Goal: Task Accomplishment & Management: Manage account settings

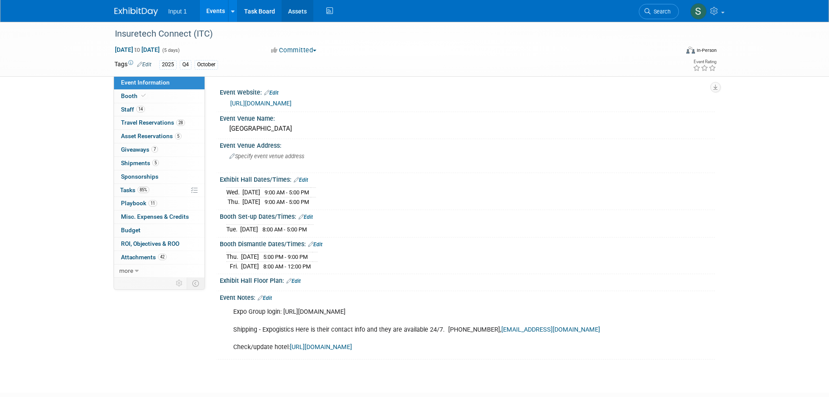
click at [289, 6] on link "Assets" at bounding box center [298, 11] width 32 height 22
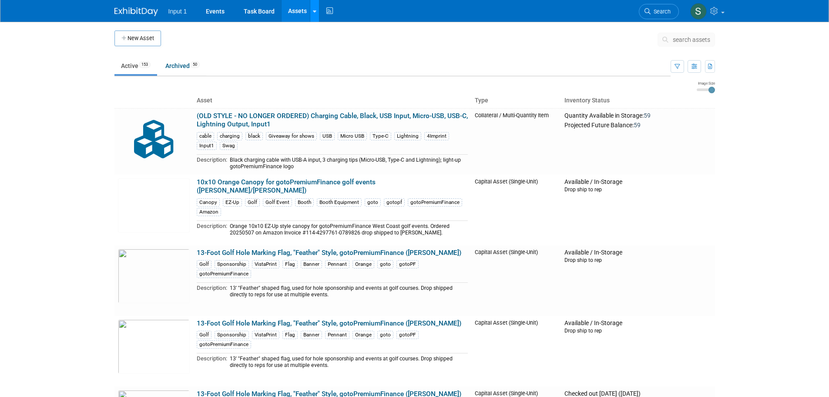
click at [316, 20] on link at bounding box center [314, 11] width 9 height 22
click at [323, 40] on link "Search Assets" at bounding box center [348, 43] width 77 height 12
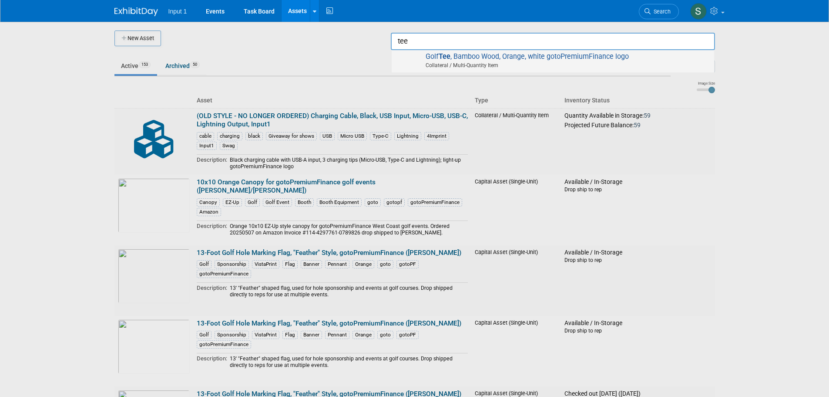
click at [467, 57] on span "Golf Tee , Bamboo Wood, Orange, white gotoPremiumFinance logo Collateral / Mult…" at bounding box center [553, 61] width 314 height 18
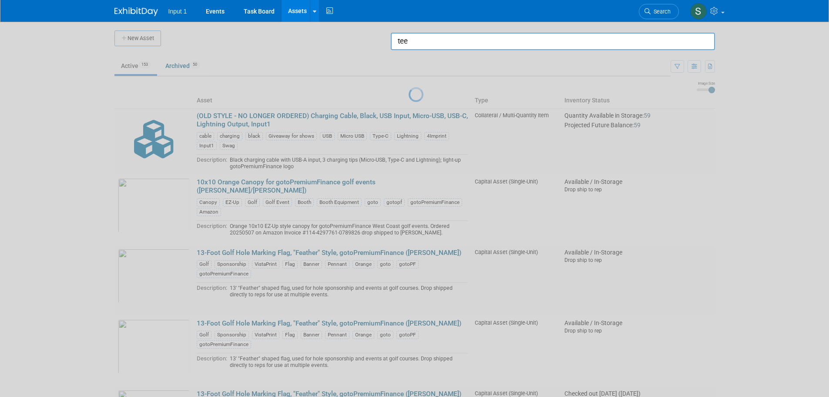
type input "Golf Tee, Bamboo Wood, Orange, white gotoPremiumFinance logo"
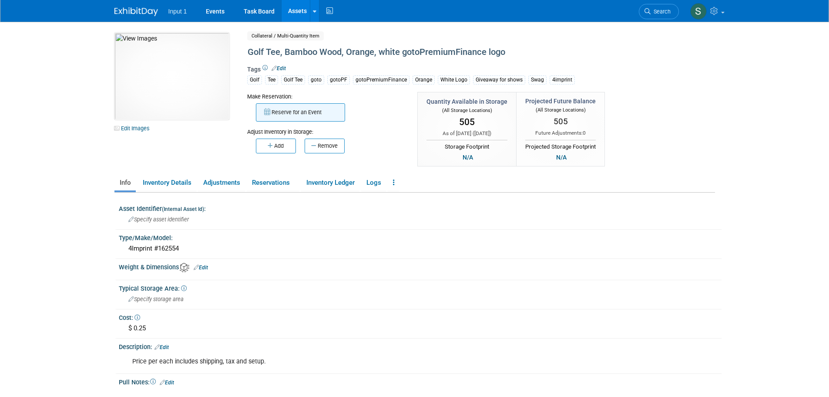
click at [304, 112] on button "Reserve for an Event" at bounding box center [300, 112] width 89 height 18
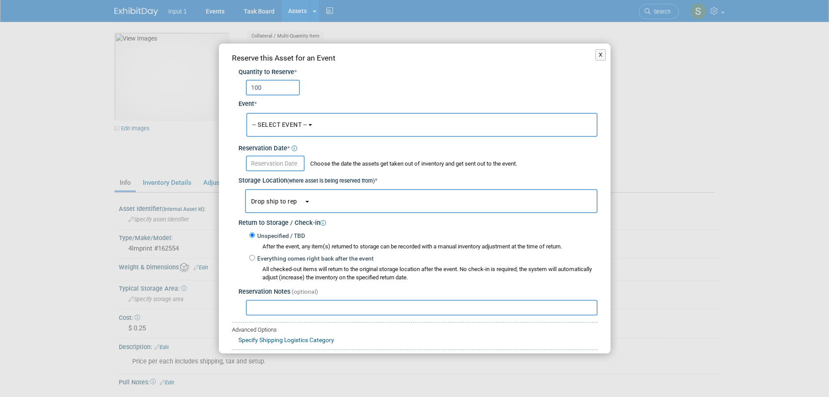
type input "100"
click at [346, 124] on button "-- SELECT EVENT --" at bounding box center [421, 125] width 351 height 24
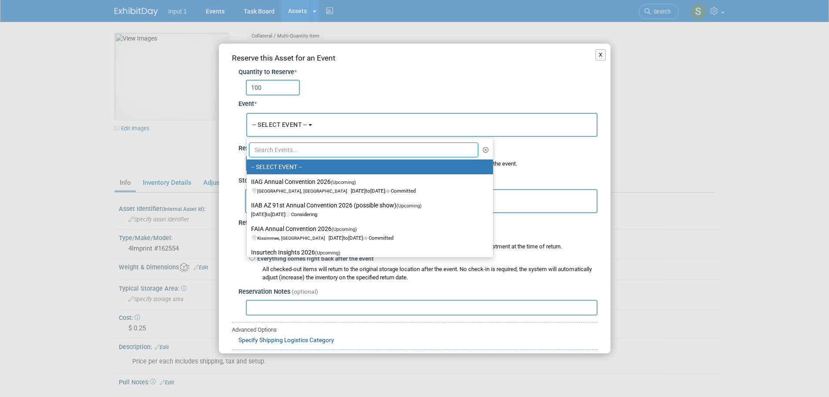
click at [291, 149] on input "text" at bounding box center [364, 149] width 230 height 15
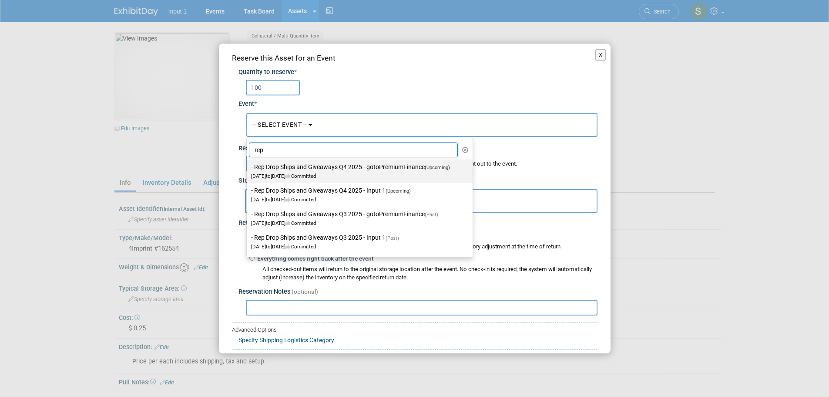
type input "rep"
click at [319, 172] on label "- Rep Drop Ships and Giveaways Q4 2025 - gotoPremiumFinance (Upcoming) Oct 1, 2…" at bounding box center [357, 171] width 213 height 20
click at [248, 170] on input "- Rep Drop Ships and Giveaways Q4 2025 - gotoPremiumFinance (Upcoming) Oct 1, 2…" at bounding box center [245, 167] width 6 height 6
select select "11166147"
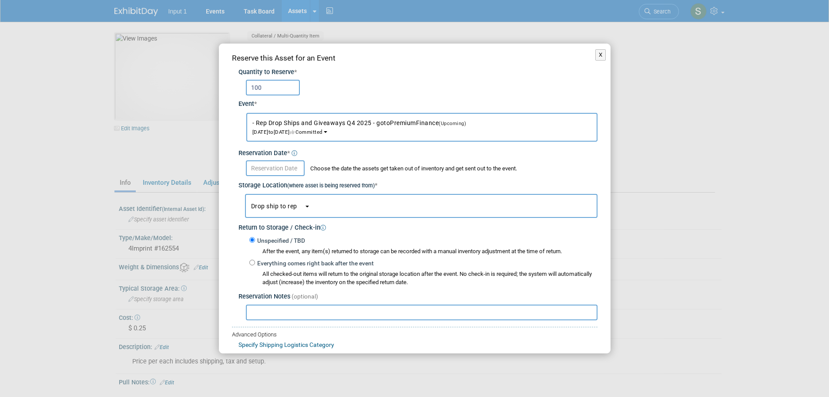
click at [274, 170] on input "text" at bounding box center [275, 168] width 59 height 16
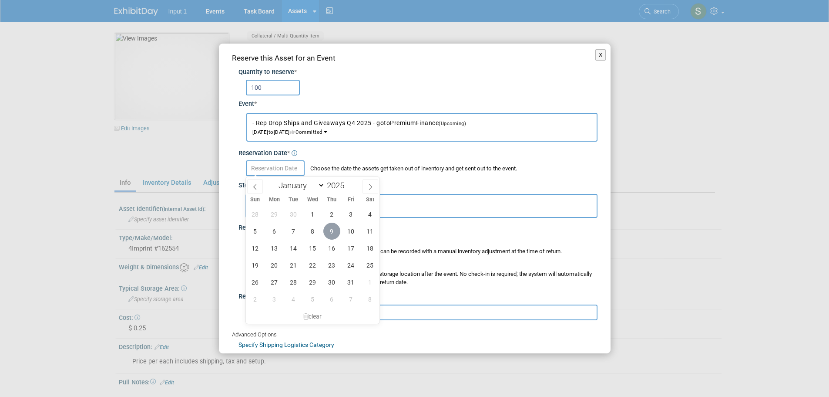
click at [333, 233] on span "9" at bounding box center [331, 230] width 17 height 17
type input "Oct 9, 2025"
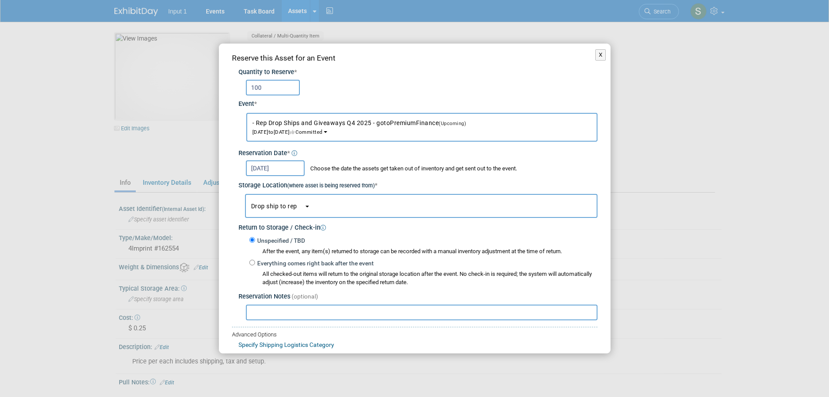
click at [290, 209] on span "Drop ship to rep" at bounding box center [277, 205] width 53 height 7
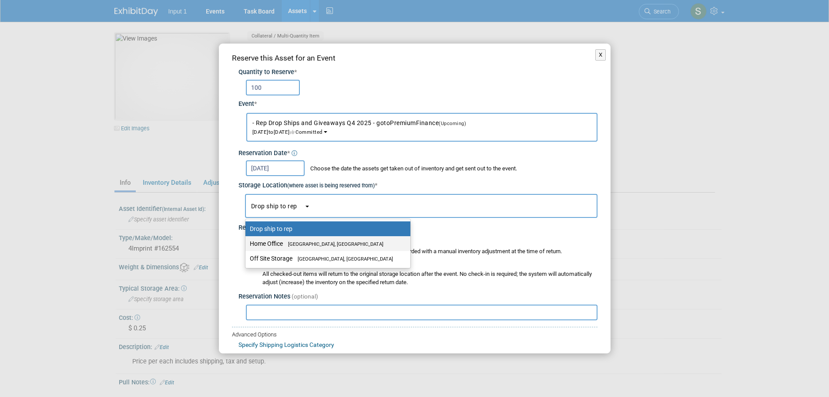
click at [285, 242] on span "Westlake Village, CA" at bounding box center [333, 244] width 101 height 6
click at [247, 242] on input "Home Office Westlake Village, CA" at bounding box center [244, 244] width 6 height 6
select select "11223761"
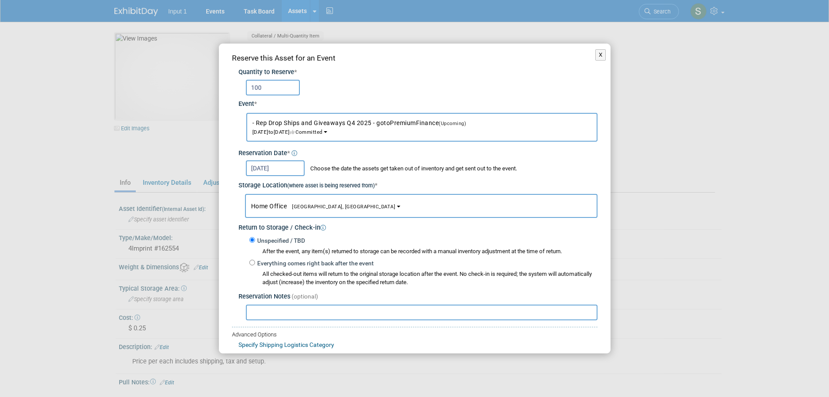
click at [266, 313] on input "text" at bounding box center [422, 312] width 352 height 16
paste input "1ZV852B50337429643"
click at [367, 311] on input "Shipped 100 golf tees to Lori 20291009 on UPS Tracking #1ZV852B50337429643" at bounding box center [422, 312] width 352 height 16
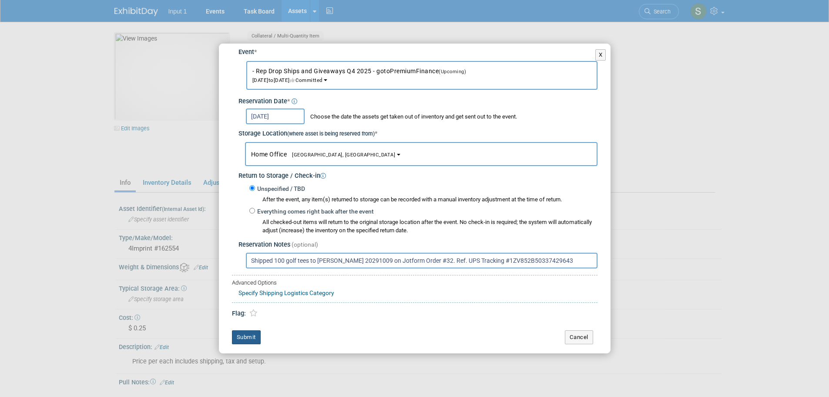
type input "Shipped 100 golf tees to Lori 20291009 on Jotform Order #32. Ref. UPS Tracking …"
click at [249, 338] on button "Submit" at bounding box center [246, 337] width 29 height 14
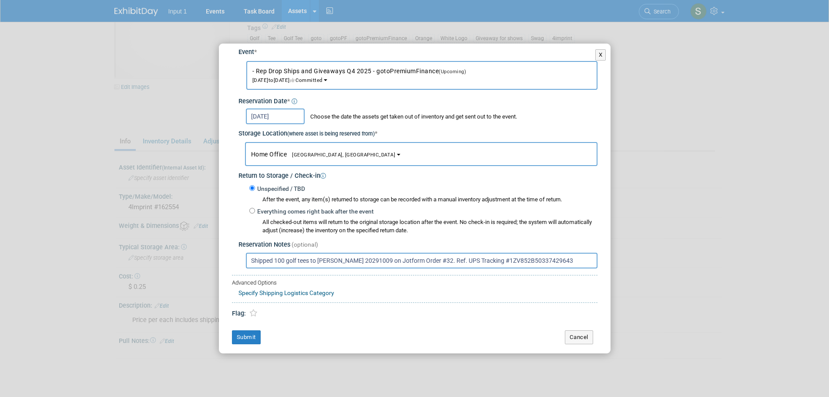
scroll to position [87, 0]
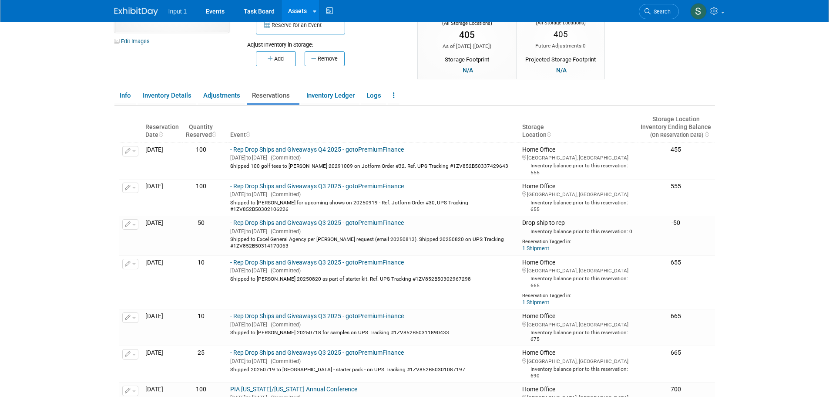
click at [87, 102] on body "Input 1 Events Task Board Assets New Asset Search Assets" at bounding box center [414, 111] width 829 height 397
